Goal: Information Seeking & Learning: Learn about a topic

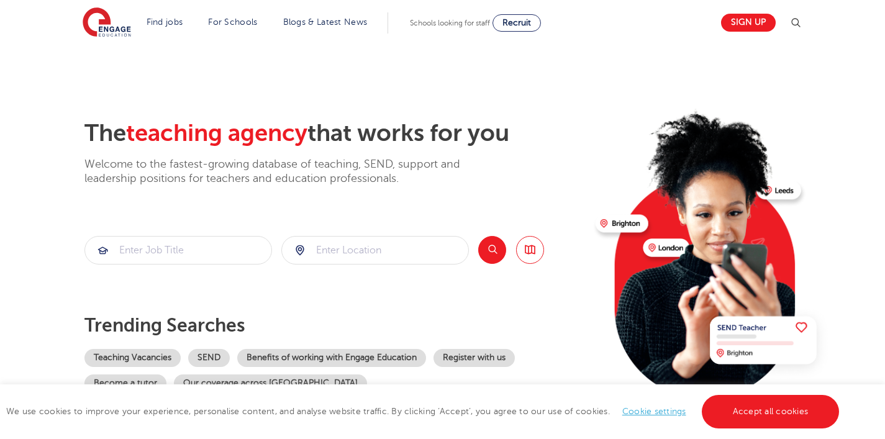
scroll to position [68, 0]
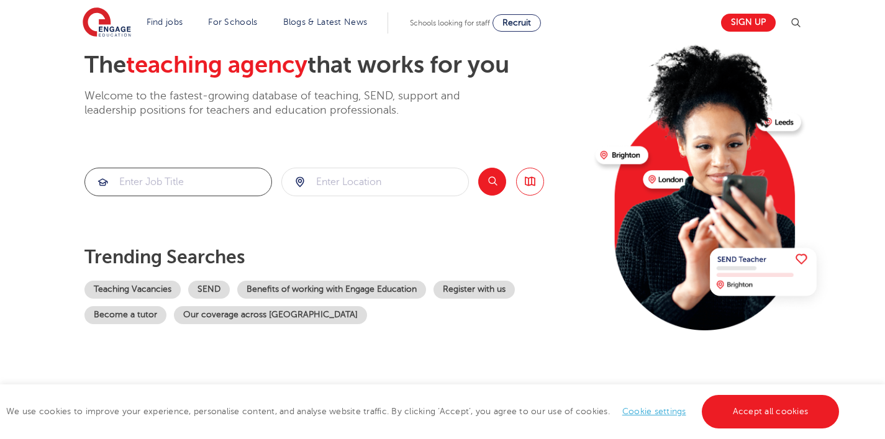
click at [216, 189] on input "search" at bounding box center [178, 181] width 186 height 27
type input "tutor"
click at [327, 185] on input "search" at bounding box center [375, 181] width 186 height 27
type input "w"
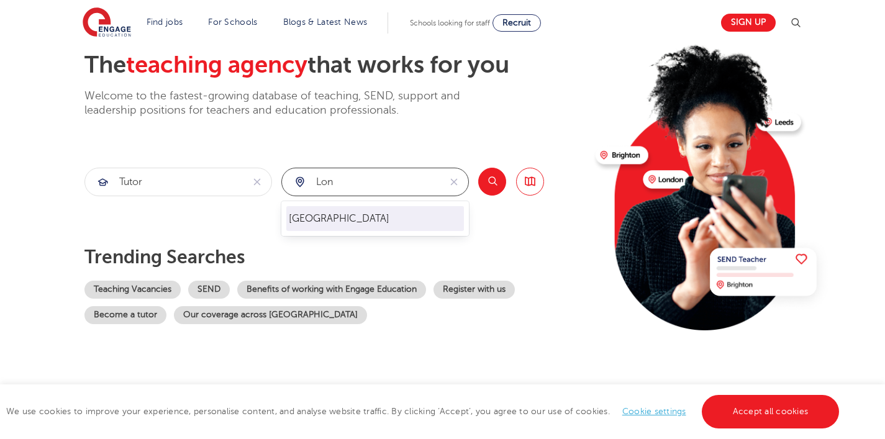
click at [324, 227] on li "[GEOGRAPHIC_DATA]" at bounding box center [375, 218] width 178 height 25
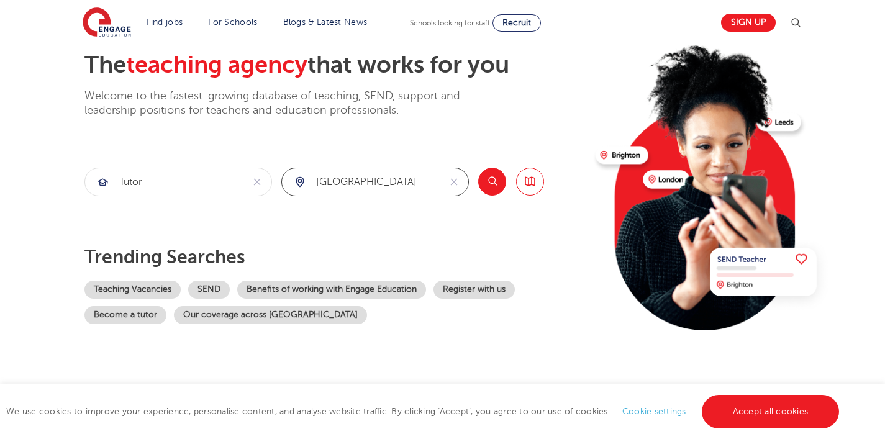
type input "[GEOGRAPHIC_DATA]"
click at [491, 184] on button "Search" at bounding box center [492, 182] width 28 height 28
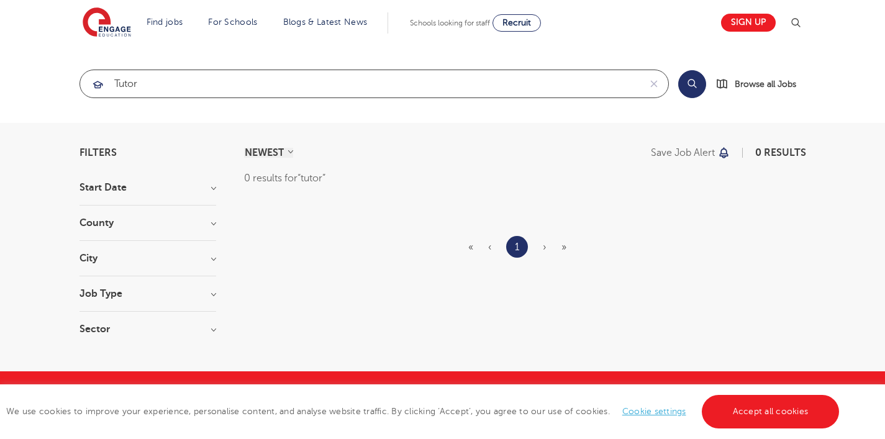
click at [142, 78] on input "tutor" at bounding box center [360, 83] width 560 height 27
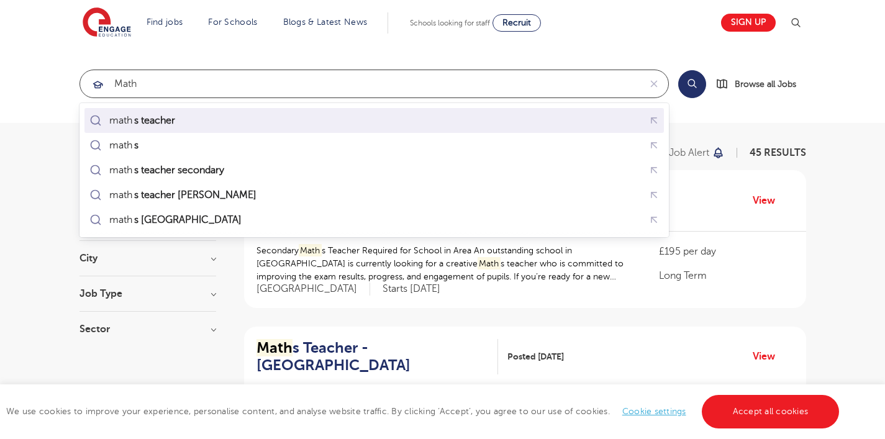
click at [131, 126] on div "math s teacher" at bounding box center [134, 120] width 95 height 17
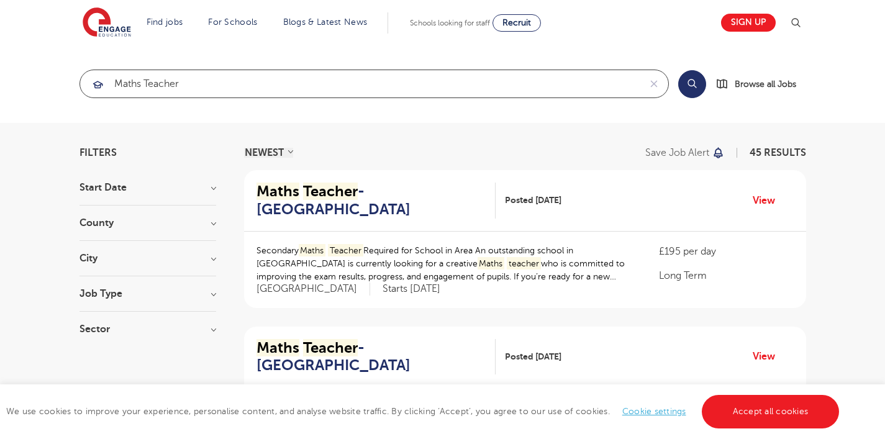
type input "maths teacher"
click at [681, 80] on button "Search" at bounding box center [692, 84] width 28 height 28
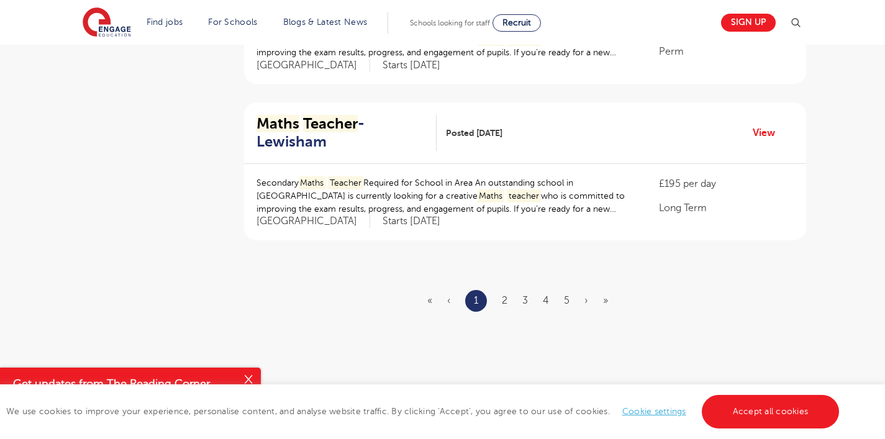
scroll to position [1470, 0]
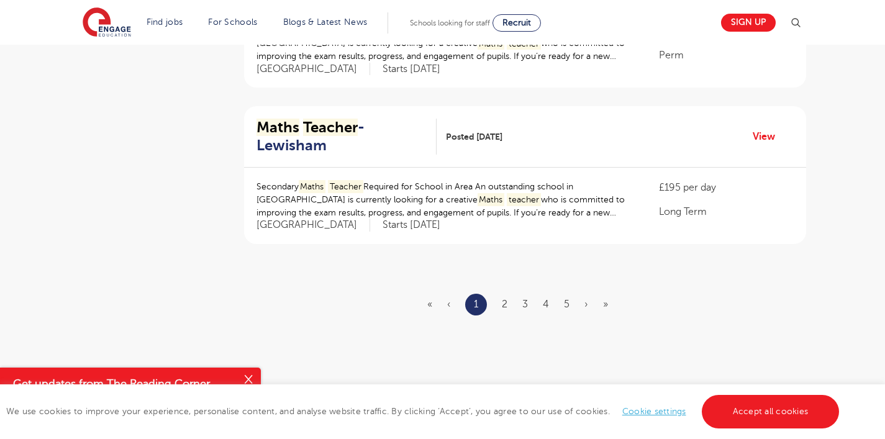
click at [500, 294] on ul "« ‹ 1 2 3 4 5 › »" at bounding box center [525, 305] width 196 height 22
click at [507, 294] on ul "« ‹ 1 2 3 4 5 › »" at bounding box center [525, 305] width 196 height 22
click at [506, 299] on link "2" at bounding box center [505, 304] width 6 height 11
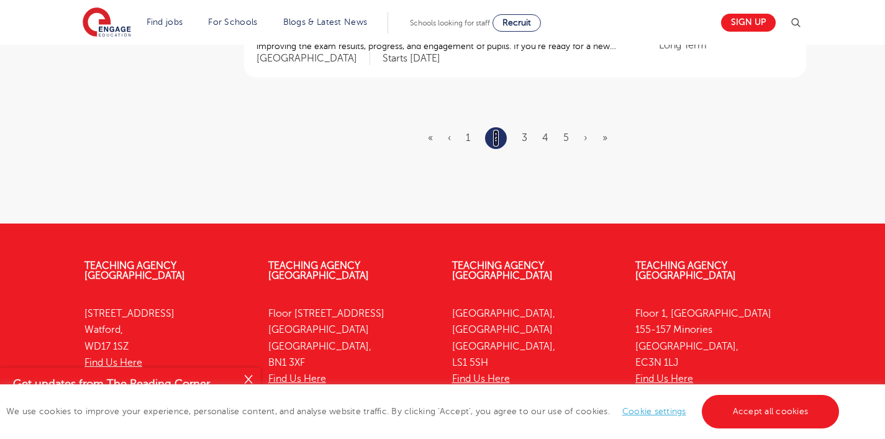
scroll to position [1641, 0]
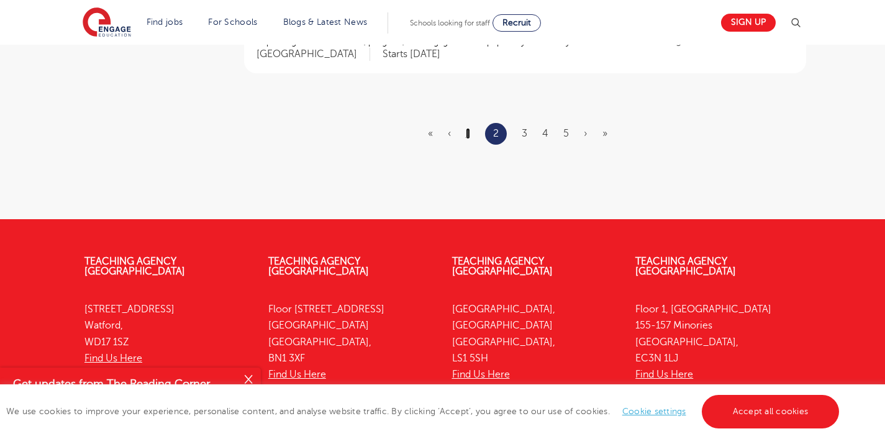
click at [466, 128] on link "1" at bounding box center [468, 133] width 4 height 11
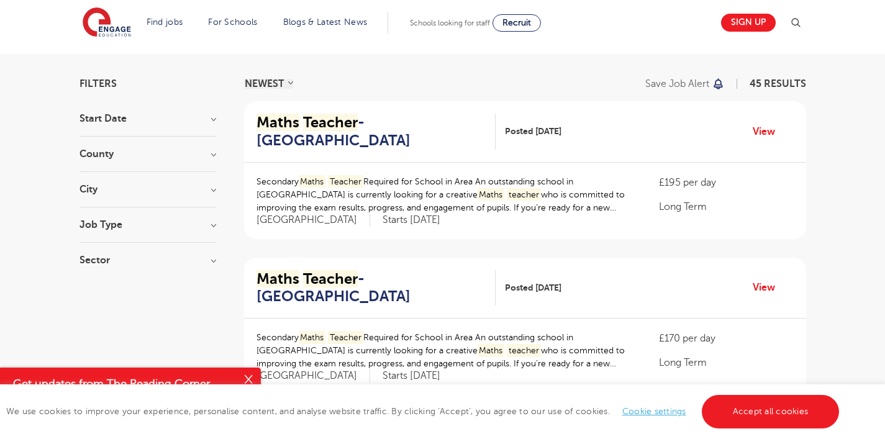
scroll to position [137, 0]
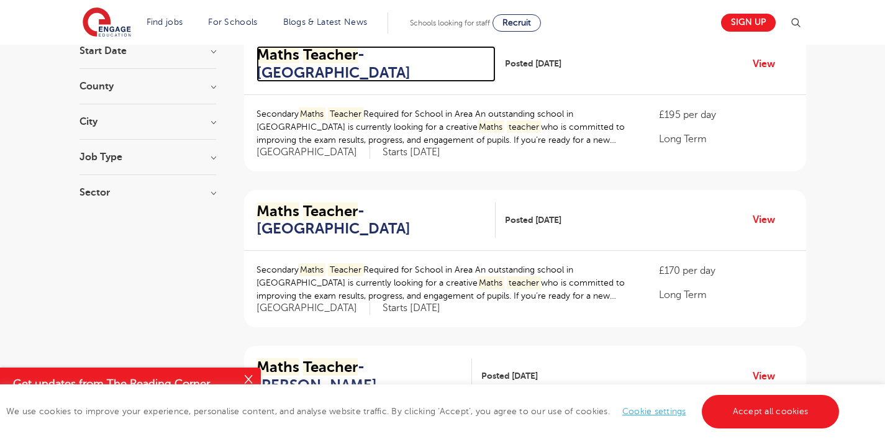
click at [296, 61] on mark "Maths" at bounding box center [278, 54] width 43 height 17
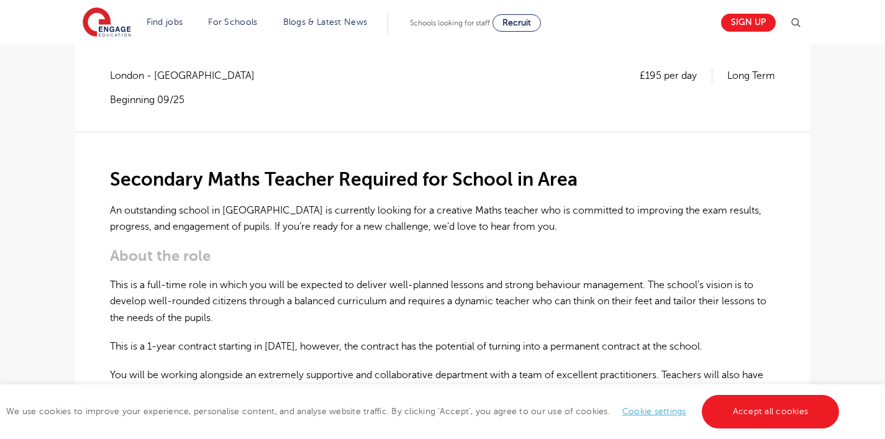
scroll to position [228, 0]
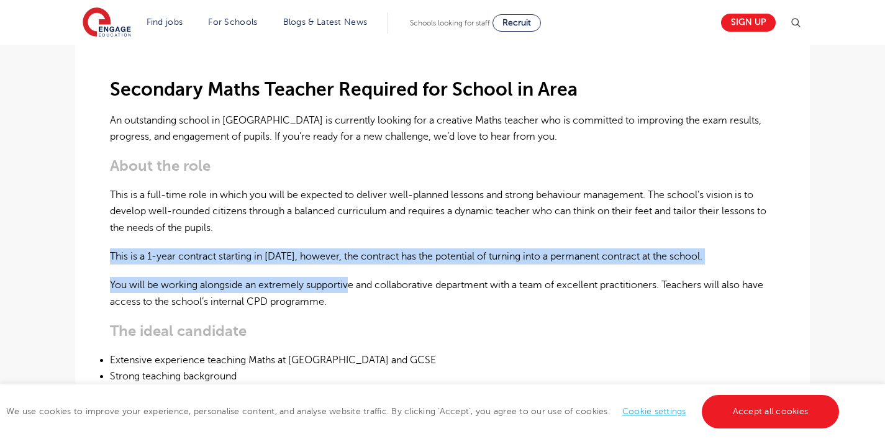
drag, startPoint x: 307, startPoint y: 243, endPoint x: 354, endPoint y: 294, distance: 68.6
click at [355, 294] on div "Secondary Maths Teacher Required for School in Area An outstanding school in Lo…" at bounding box center [442, 395] width 665 height 706
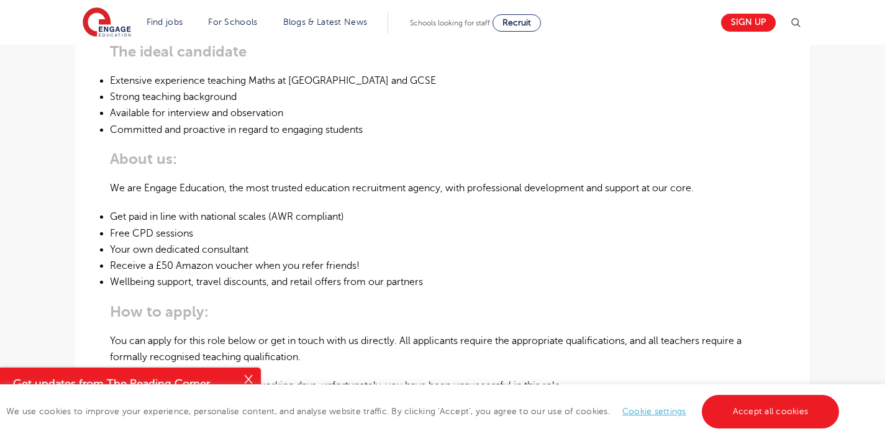
scroll to position [532, 0]
